Goal: Task Accomplishment & Management: Use online tool/utility

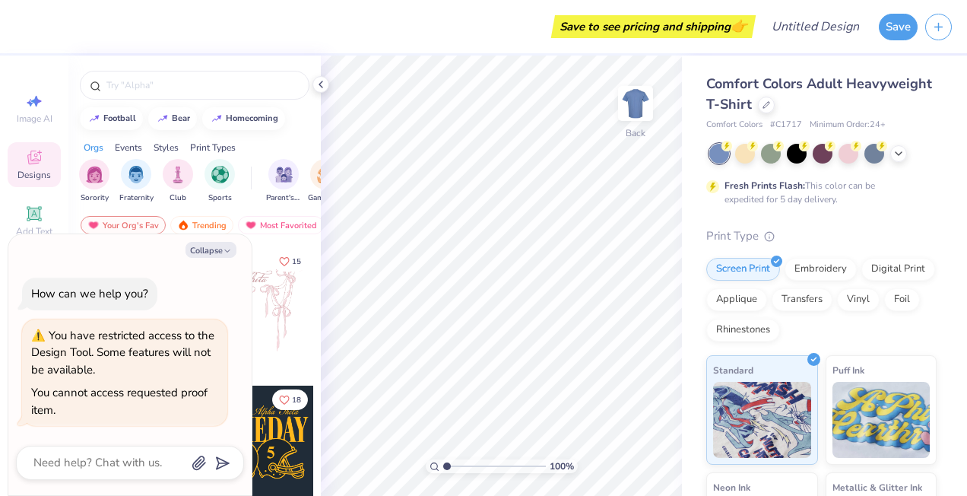
type textarea "x"
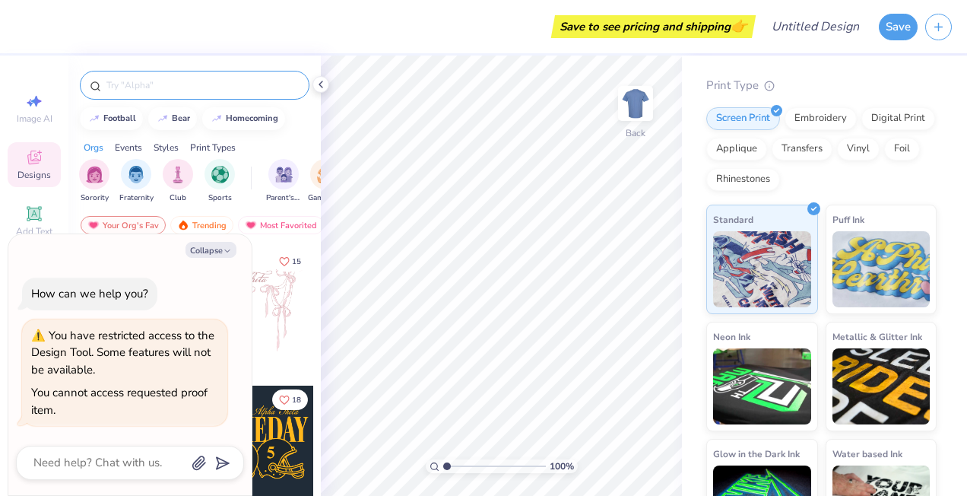
scroll to position [126, 0]
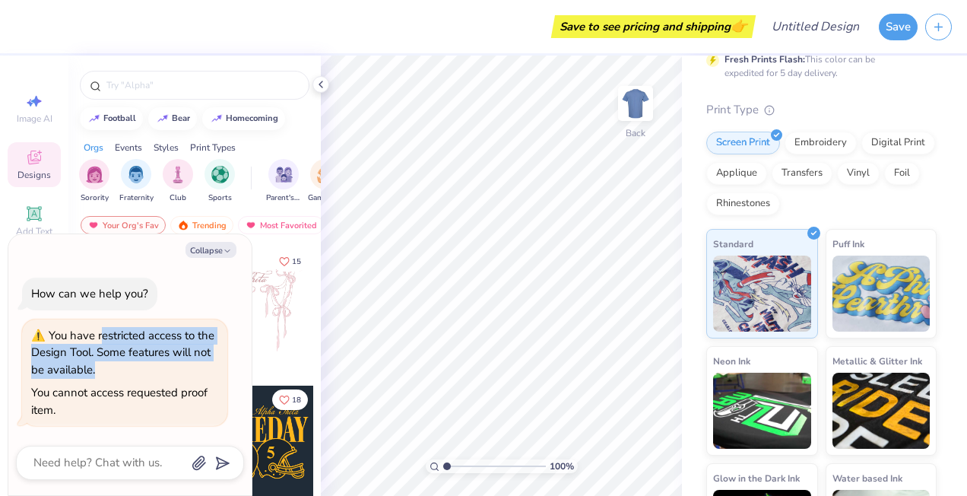
drag, startPoint x: 108, startPoint y: 338, endPoint x: 172, endPoint y: 376, distance: 74.3
click at [172, 376] on div "You have restricted access to the Design Tool. Some features will not be availa…" at bounding box center [124, 353] width 187 height 52
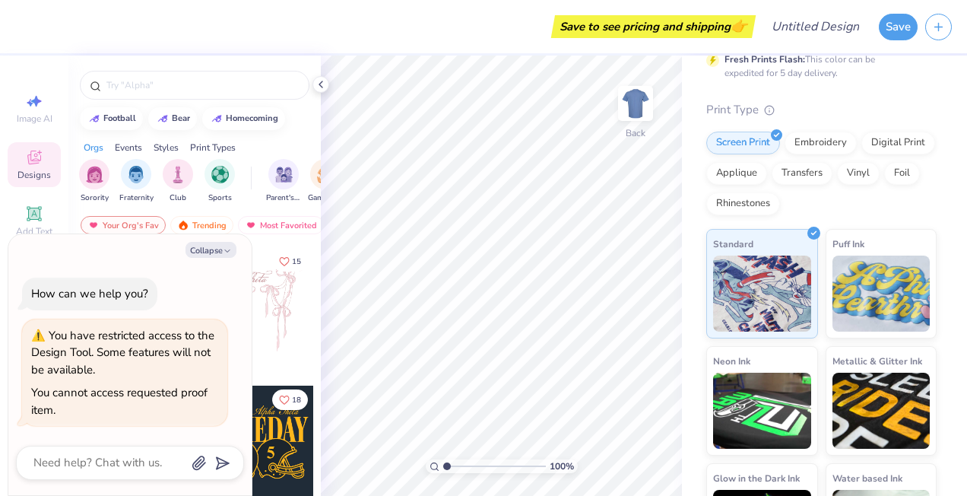
drag, startPoint x: 171, startPoint y: 377, endPoint x: 125, endPoint y: 385, distance: 46.2
click at [125, 385] on div "You cannot access requested proof item." at bounding box center [124, 401] width 187 height 34
click at [321, 85] on icon at bounding box center [321, 84] width 12 height 12
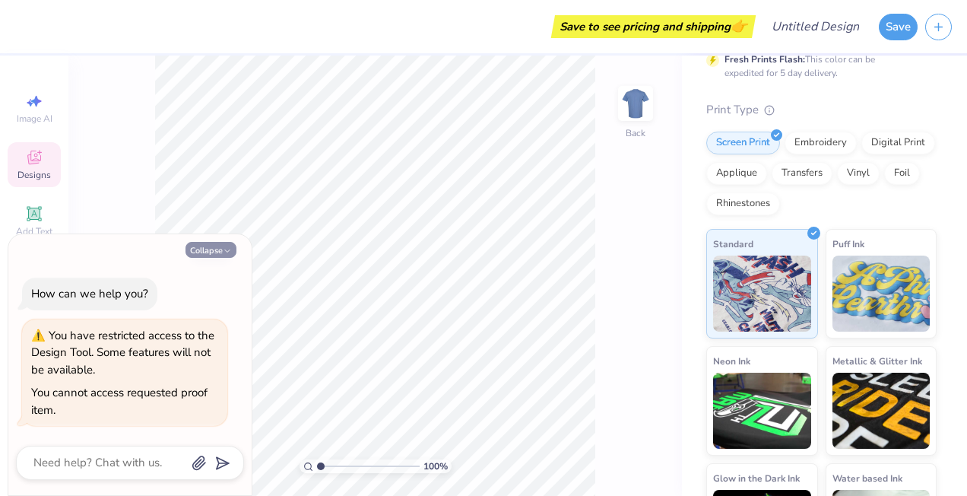
click at [220, 249] on button "Collapse" at bounding box center [211, 250] width 51 height 16
type textarea "x"
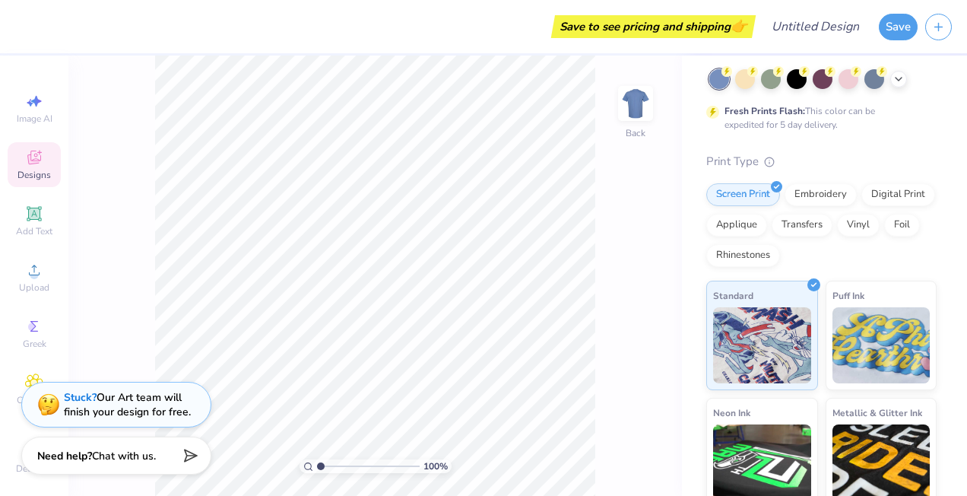
scroll to position [0, 0]
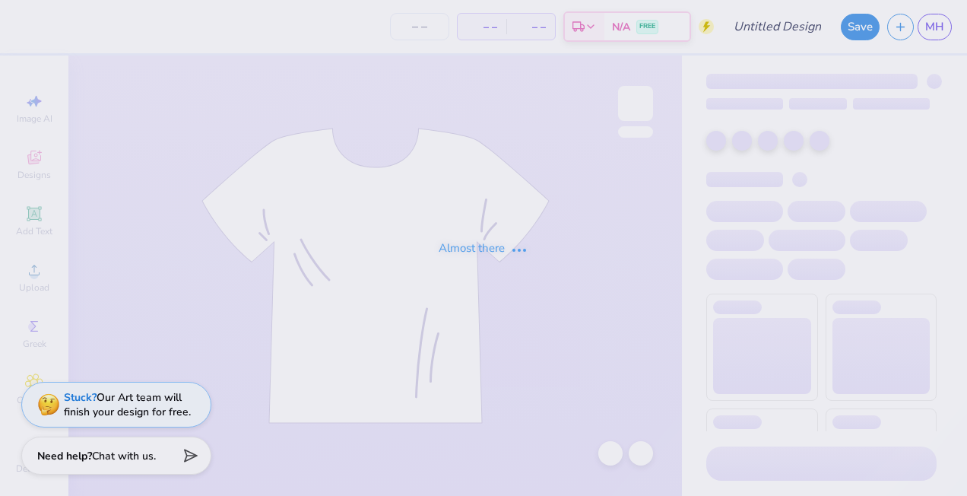
type input "beer"
type input "24"
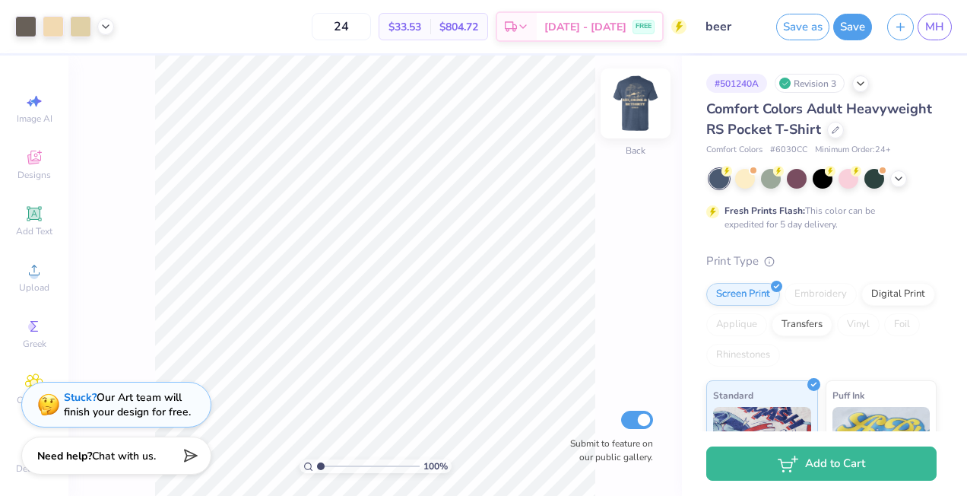
click at [634, 102] on img at bounding box center [635, 103] width 61 height 61
click at [642, 105] on img at bounding box center [635, 103] width 61 height 61
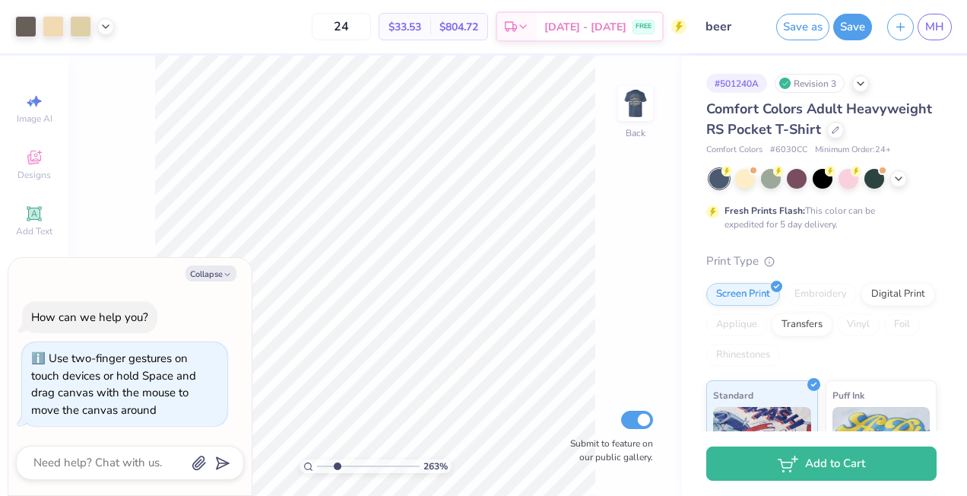
type input "2.63"
click at [337, 466] on input "range" at bounding box center [368, 466] width 103 height 14
click at [224, 273] on icon "button" at bounding box center [227, 274] width 9 height 9
type textarea "x"
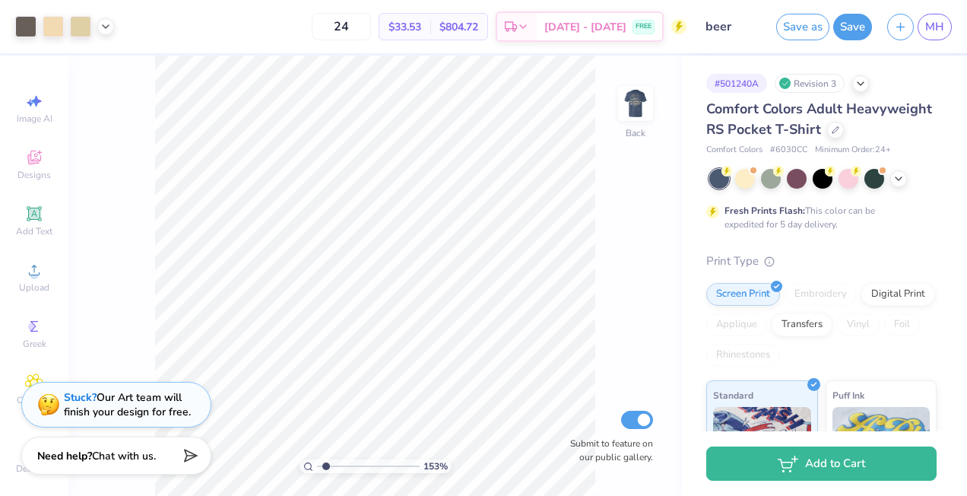
type input "1.53"
click at [325, 462] on input "range" at bounding box center [368, 466] width 103 height 14
click at [640, 109] on img at bounding box center [635, 103] width 61 height 61
click at [642, 97] on img at bounding box center [635, 103] width 61 height 61
click at [636, 106] on img at bounding box center [635, 103] width 61 height 61
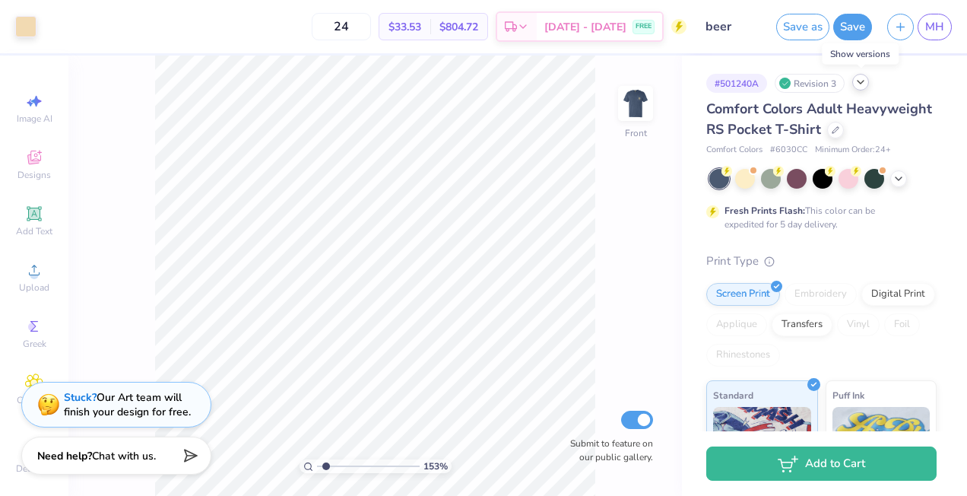
click at [864, 84] on icon at bounding box center [861, 82] width 12 height 12
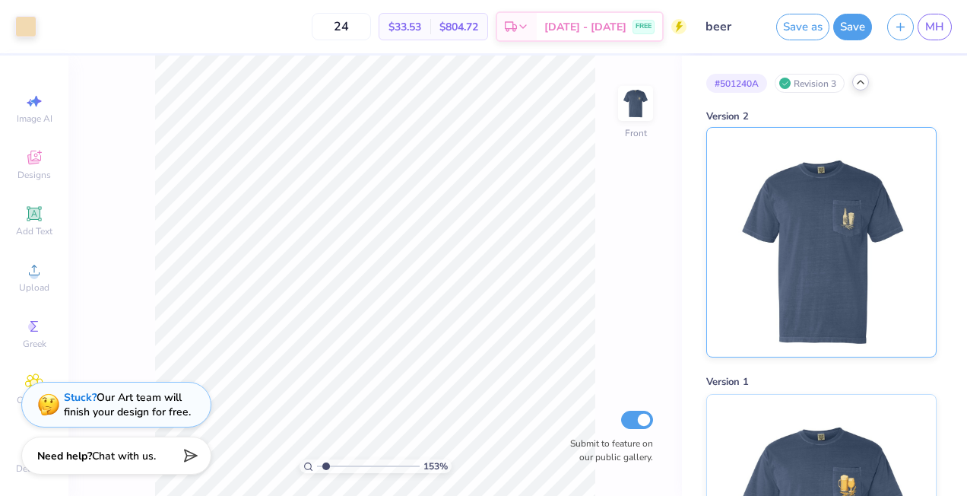
scroll to position [1, 0]
click at [862, 81] on polyline at bounding box center [861, 81] width 6 height 3
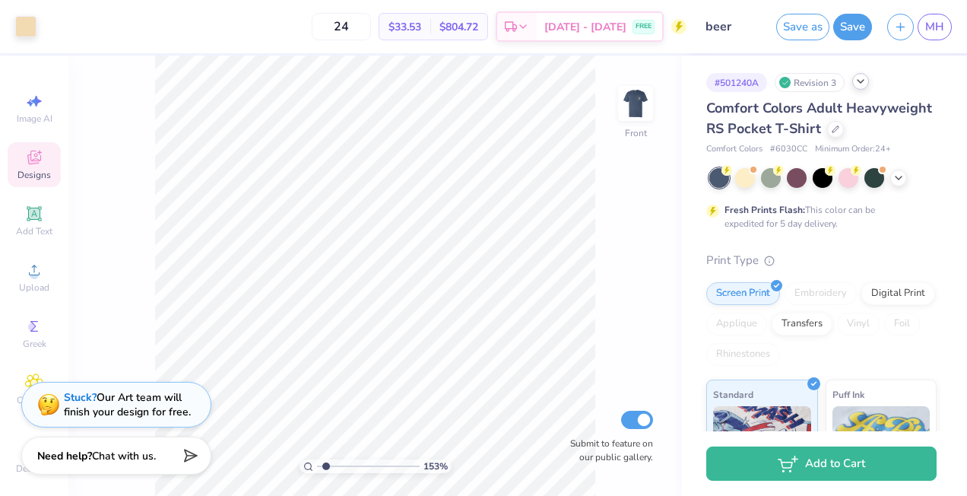
click at [38, 167] on div "Designs" at bounding box center [34, 164] width 53 height 45
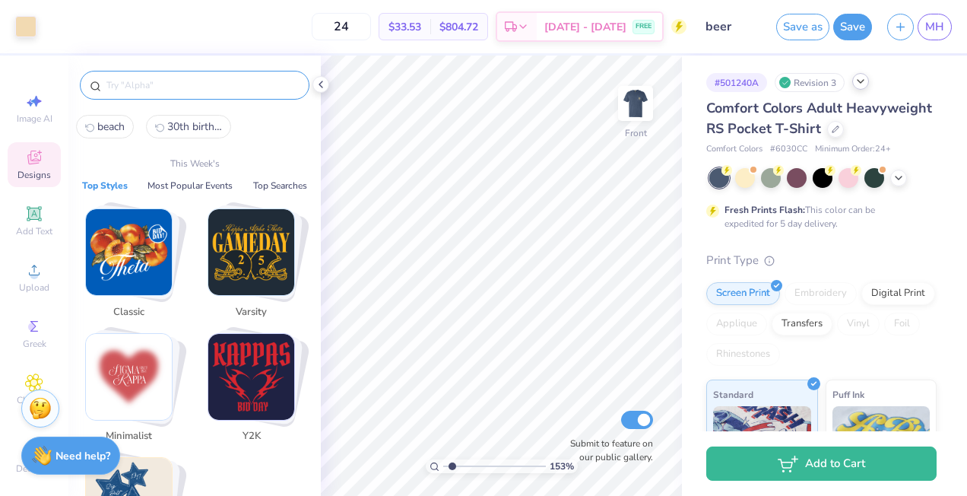
click at [179, 80] on input "text" at bounding box center [202, 85] width 195 height 15
click at [268, 183] on button "Top Searches" at bounding box center [280, 185] width 63 height 15
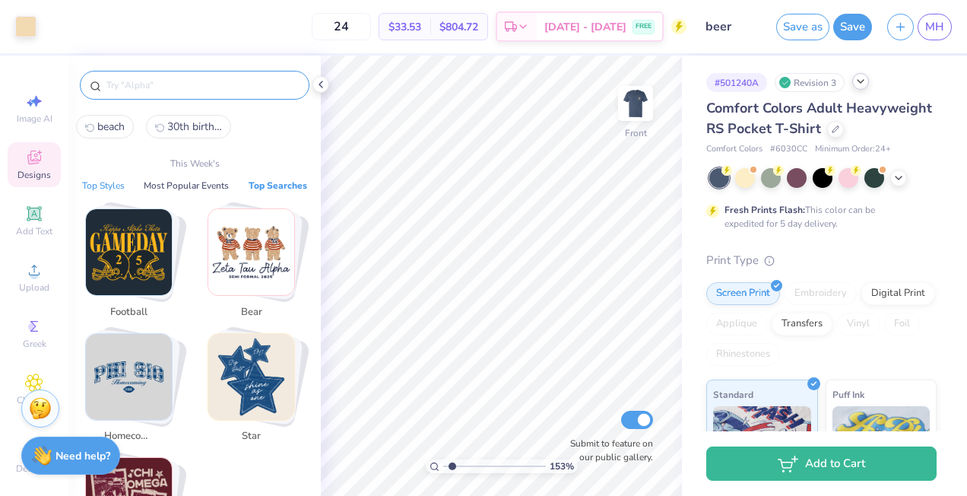
click at [118, 187] on button "Top Styles" at bounding box center [104, 185] width 52 height 15
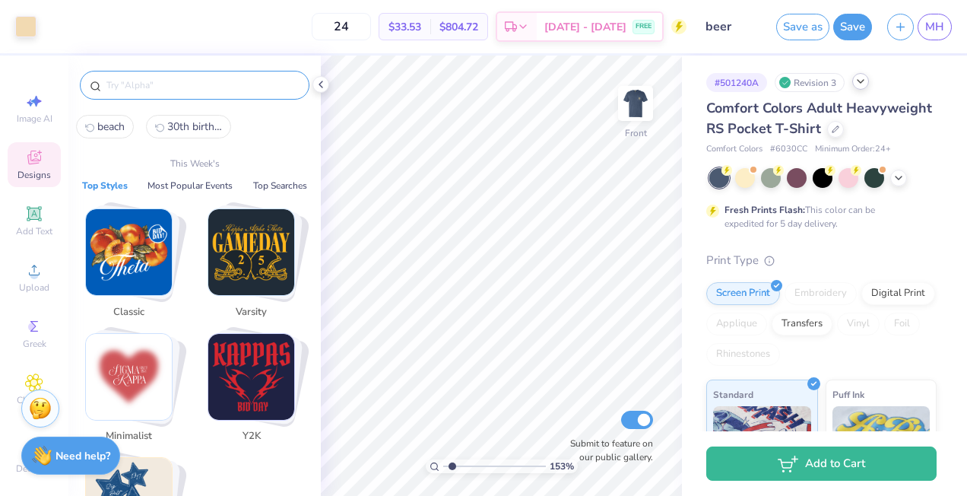
click at [120, 125] on span "beach" at bounding box center [110, 126] width 27 height 14
type input "beach"
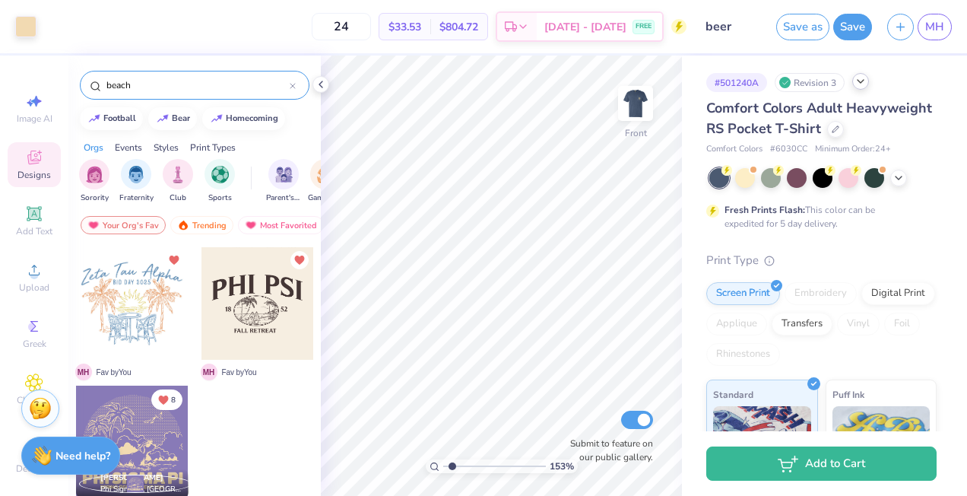
click at [268, 310] on div at bounding box center [145, 303] width 338 height 113
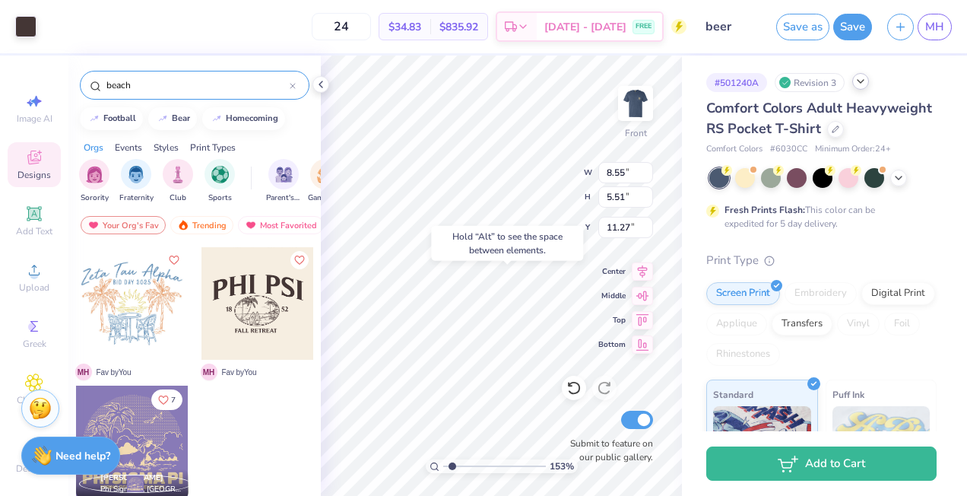
type input "11.27"
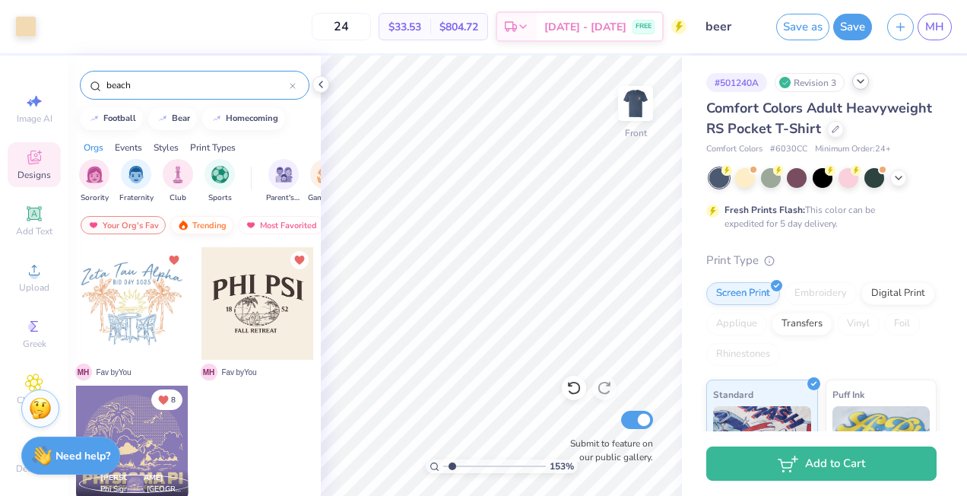
scroll to position [0, 87]
click at [126, 224] on div "Trending" at bounding box center [115, 225] width 63 height 18
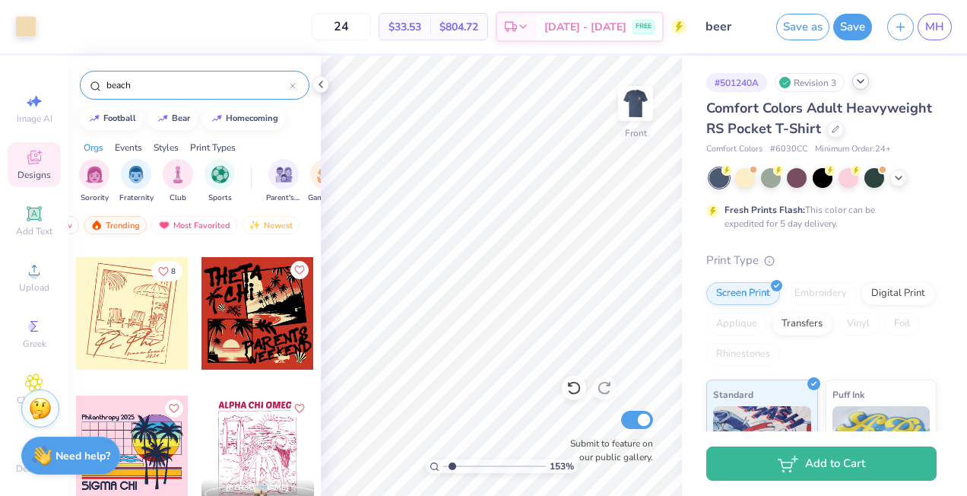
scroll to position [2633, 0]
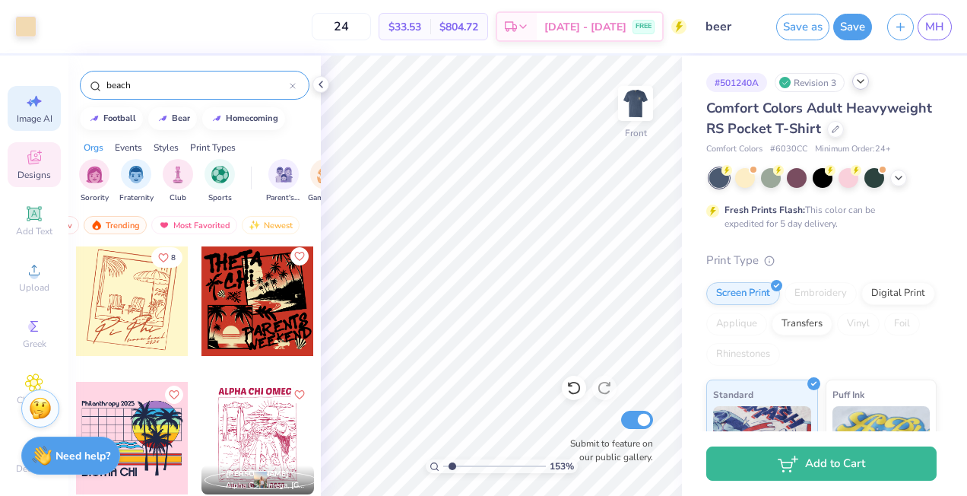
click at [36, 115] on span "Image AI" at bounding box center [35, 119] width 36 height 12
select select "4"
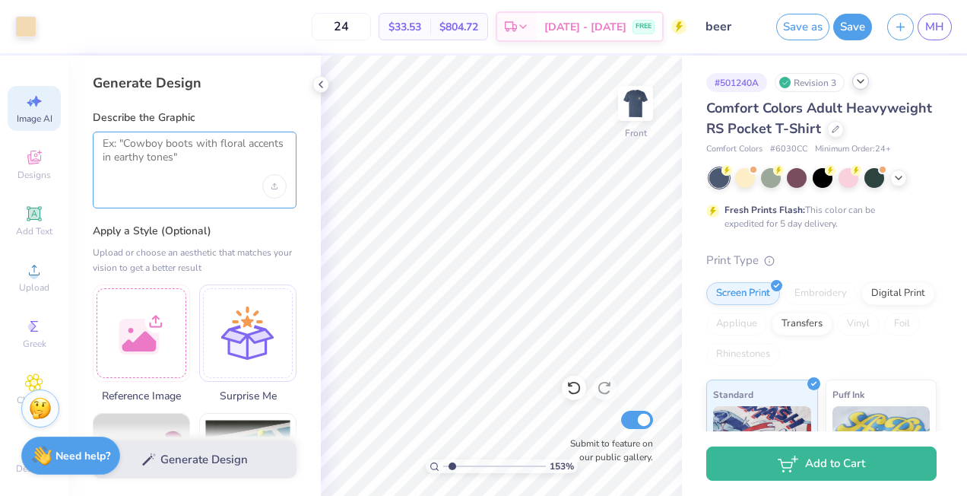
click at [186, 163] on textarea at bounding box center [195, 156] width 184 height 38
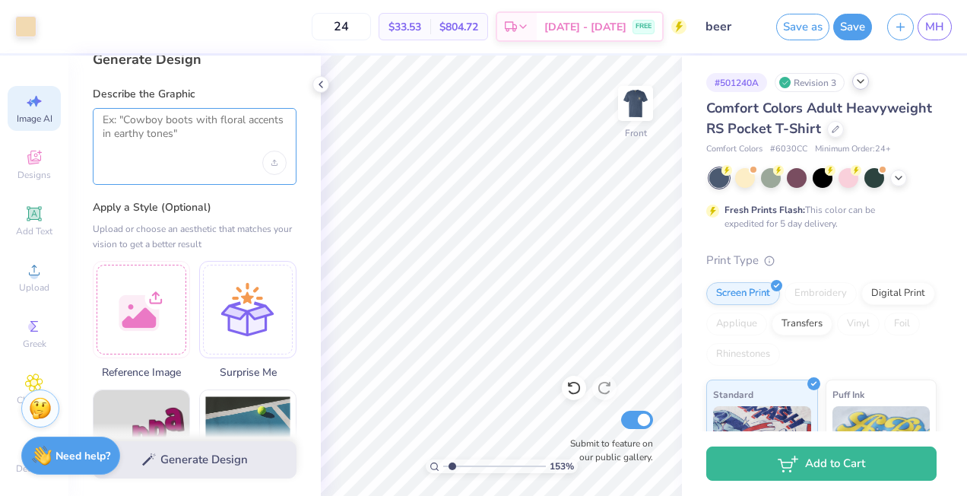
scroll to position [17, 0]
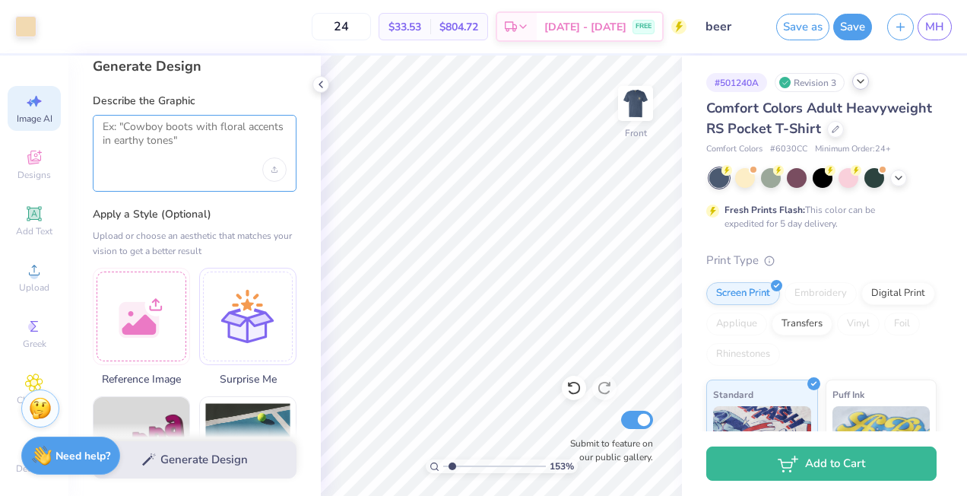
click at [182, 144] on textarea at bounding box center [195, 139] width 184 height 38
click at [161, 134] on textarea at bounding box center [195, 139] width 184 height 38
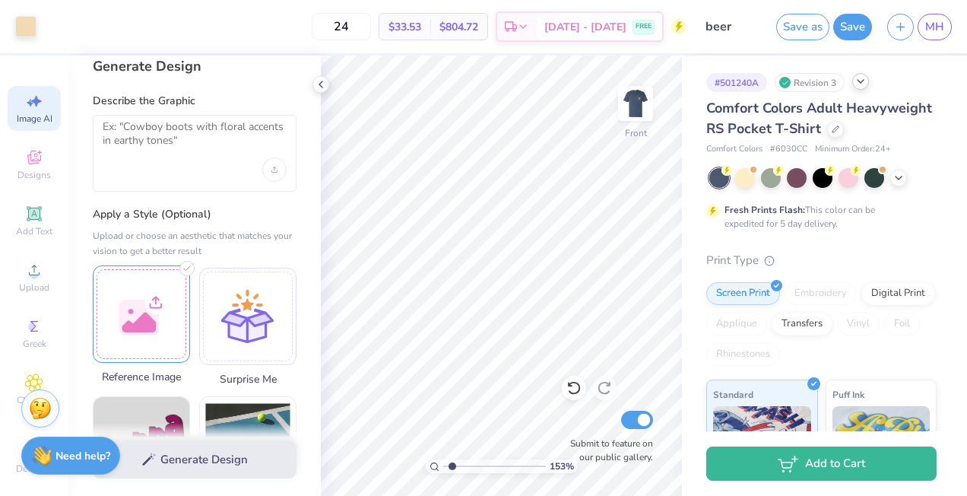
click at [141, 340] on div at bounding box center [141, 313] width 97 height 97
click at [146, 322] on div at bounding box center [141, 313] width 97 height 97
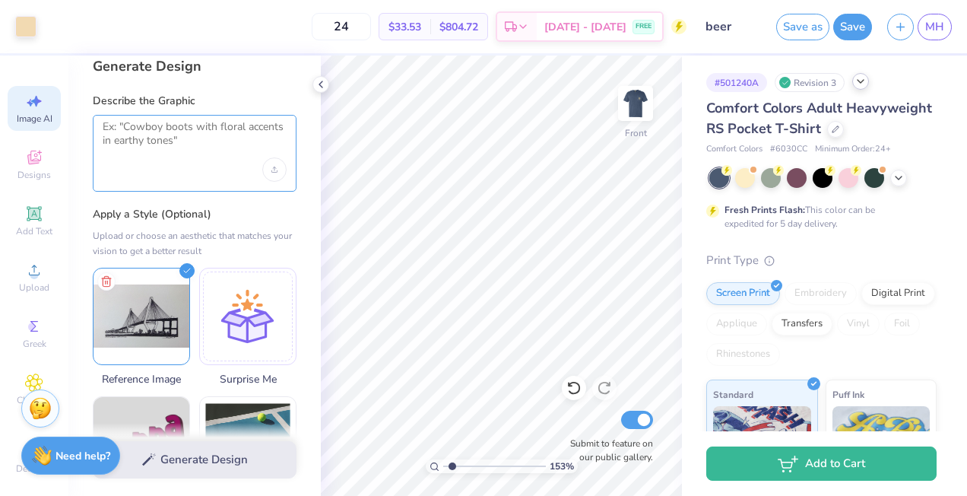
click at [192, 138] on textarea at bounding box center [195, 139] width 184 height 38
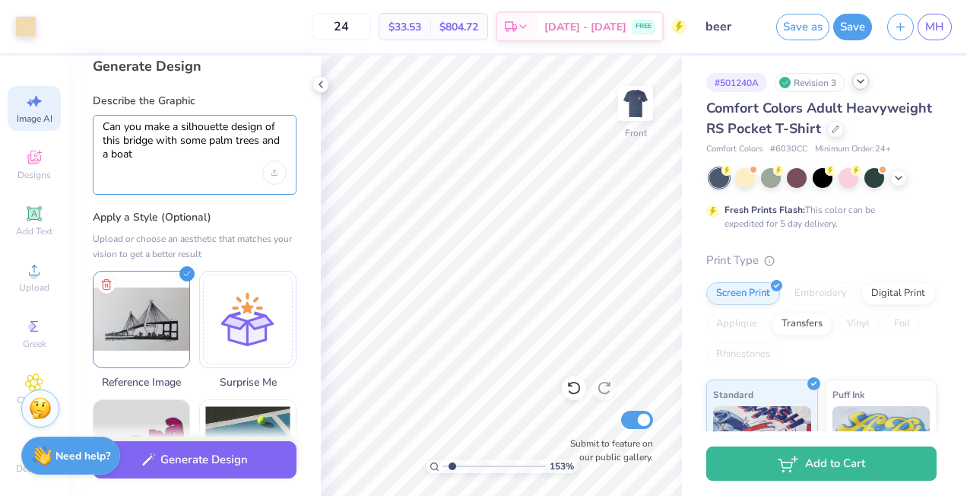
click at [265, 126] on textarea "Can you make a silhouette design of this bridge with some palm trees and a boat" at bounding box center [195, 140] width 184 height 41
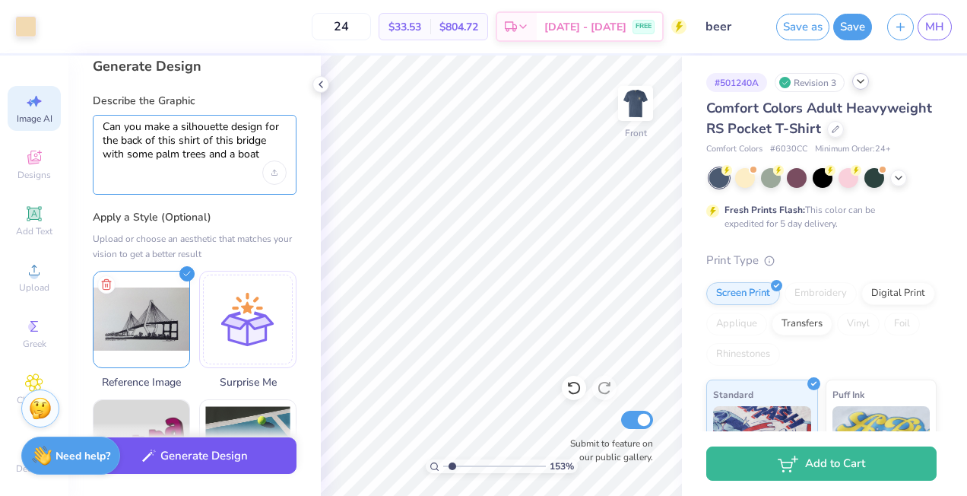
type textarea "Can you make a silhouette design for the back of this shirt of this bridge with…"
click at [211, 455] on button "Generate Design" at bounding box center [195, 455] width 204 height 37
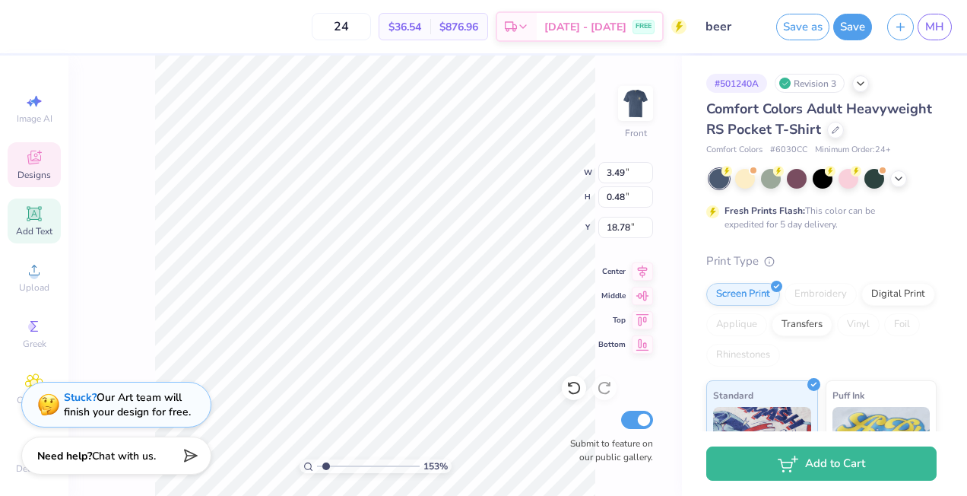
scroll to position [1, 0]
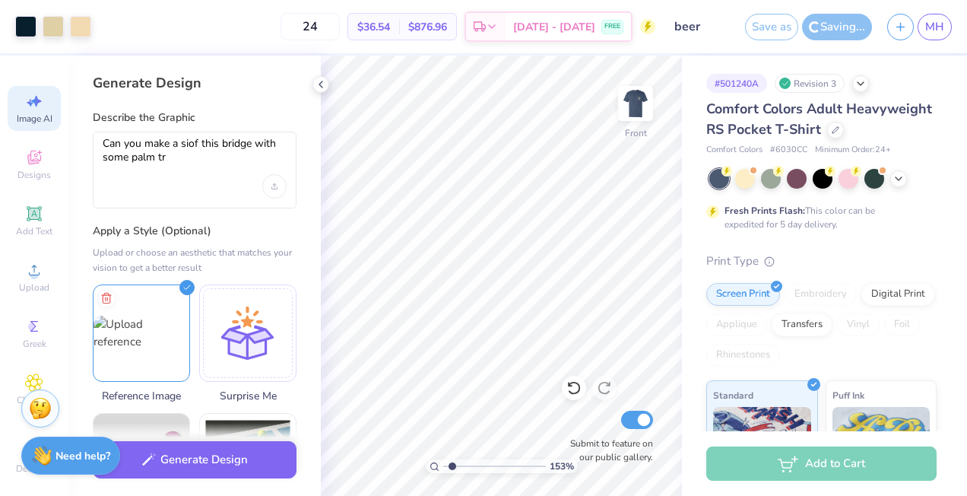
select select "4"
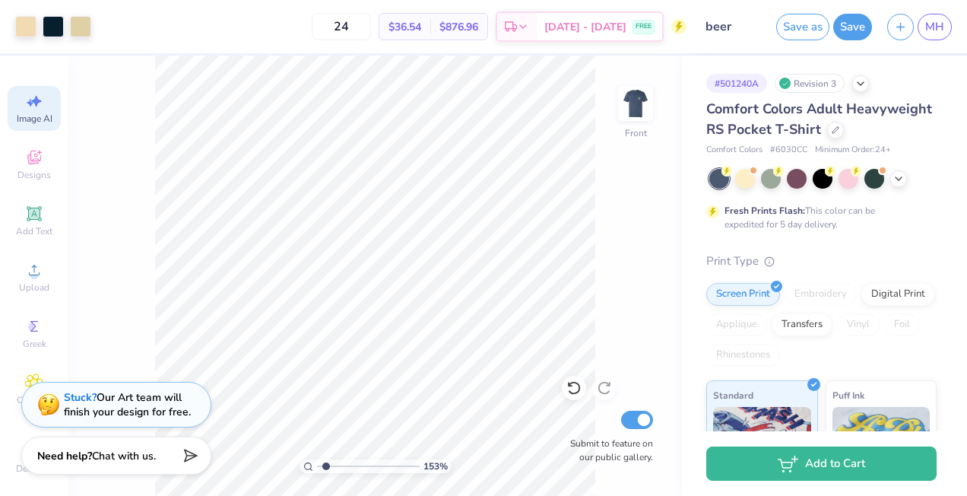
select select "4"
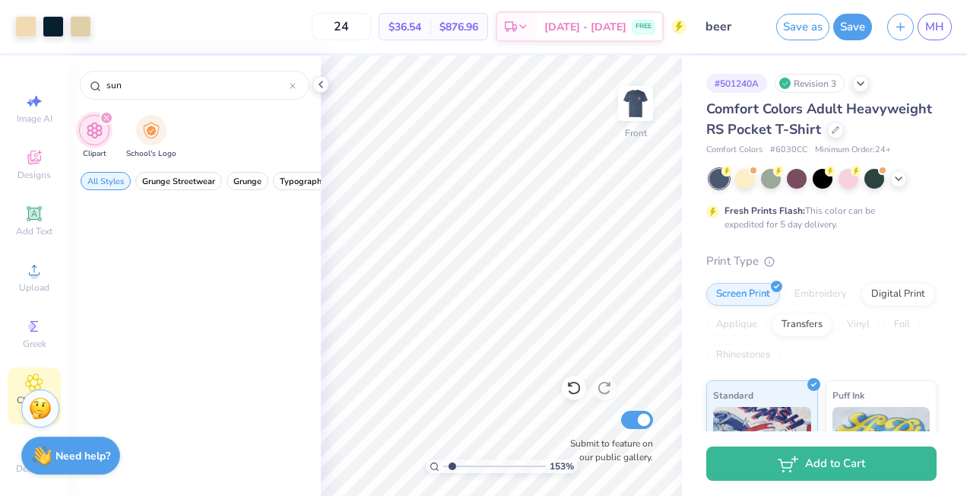
scroll to position [1, 0]
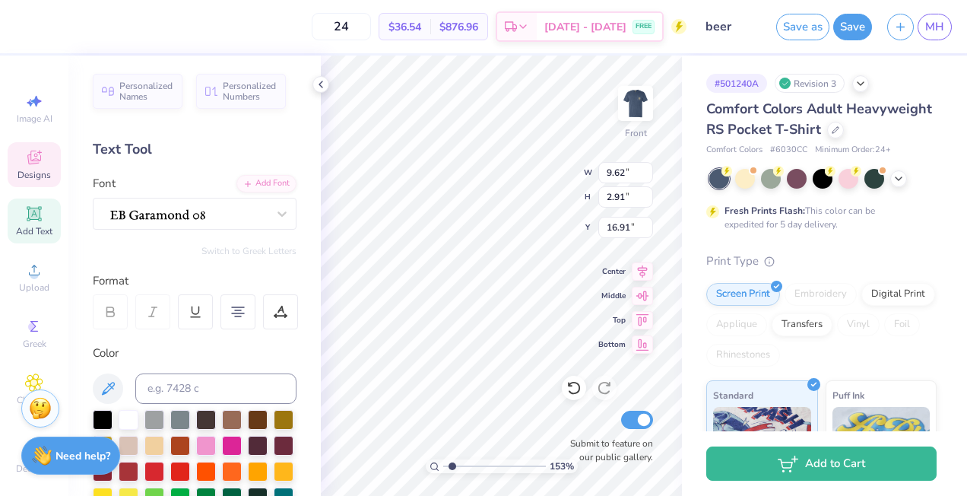
scroll to position [1, 0]
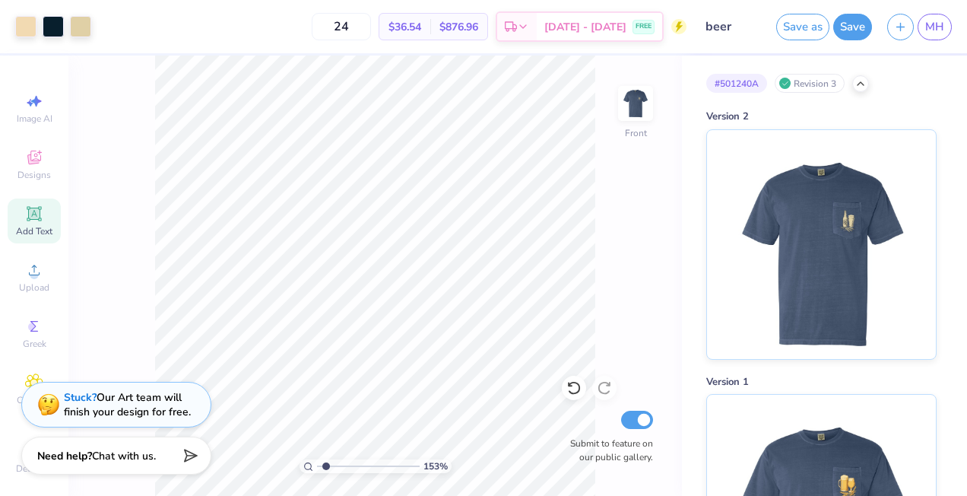
scroll to position [27, 0]
